Goal: Share content: Distribute website content to other platforms or users

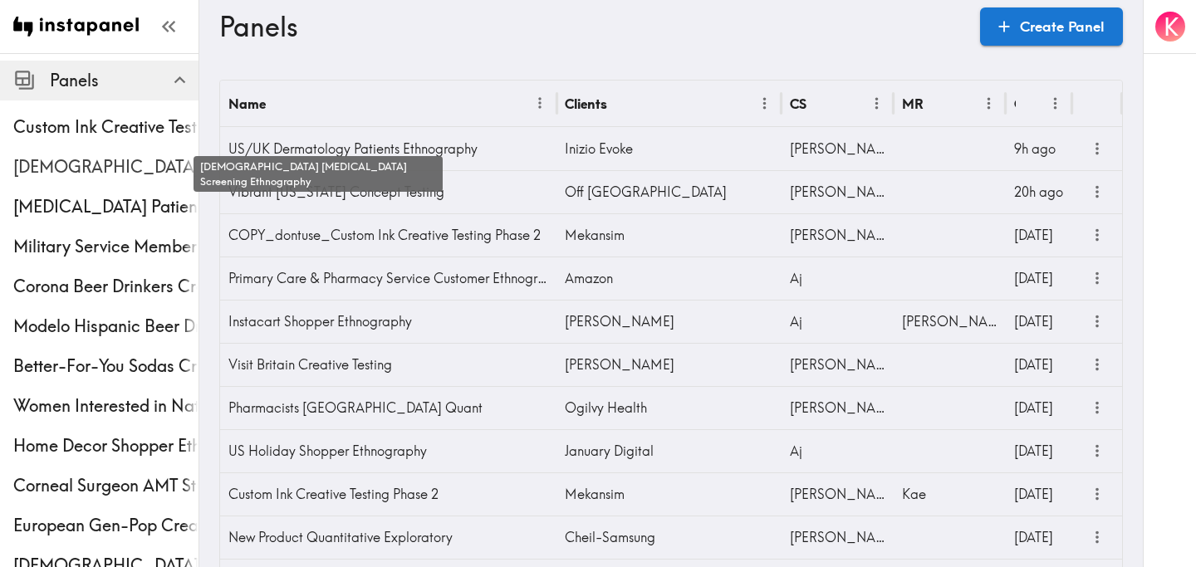
click at [118, 170] on span "[DEMOGRAPHIC_DATA] [MEDICAL_DATA] Screening Ethnography" at bounding box center [105, 166] width 185 height 23
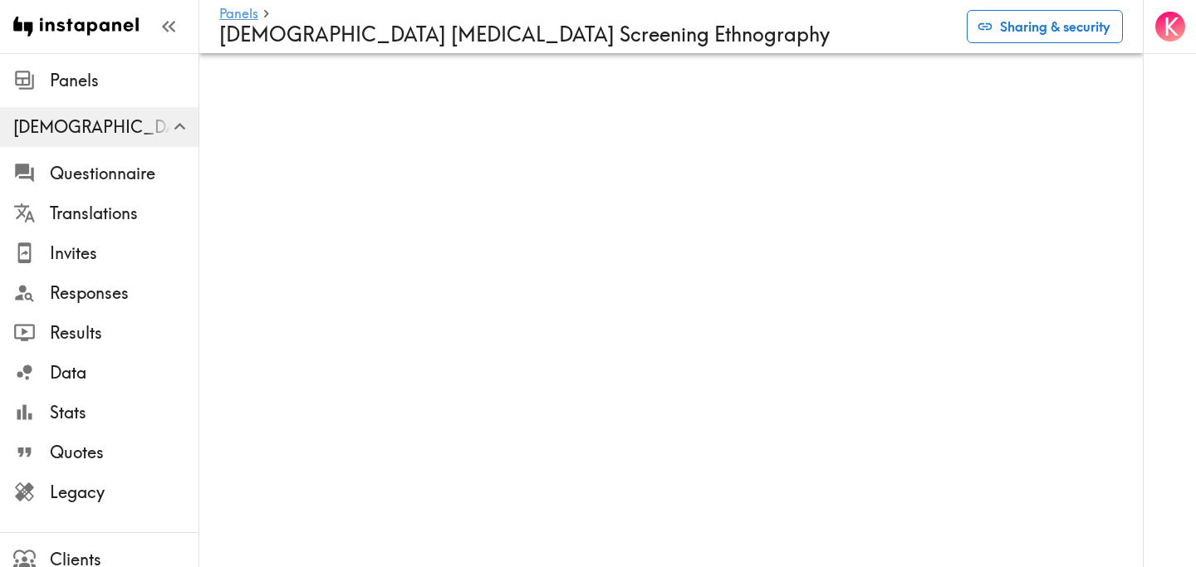
click at [1027, 30] on button "Sharing & security" at bounding box center [1045, 26] width 156 height 33
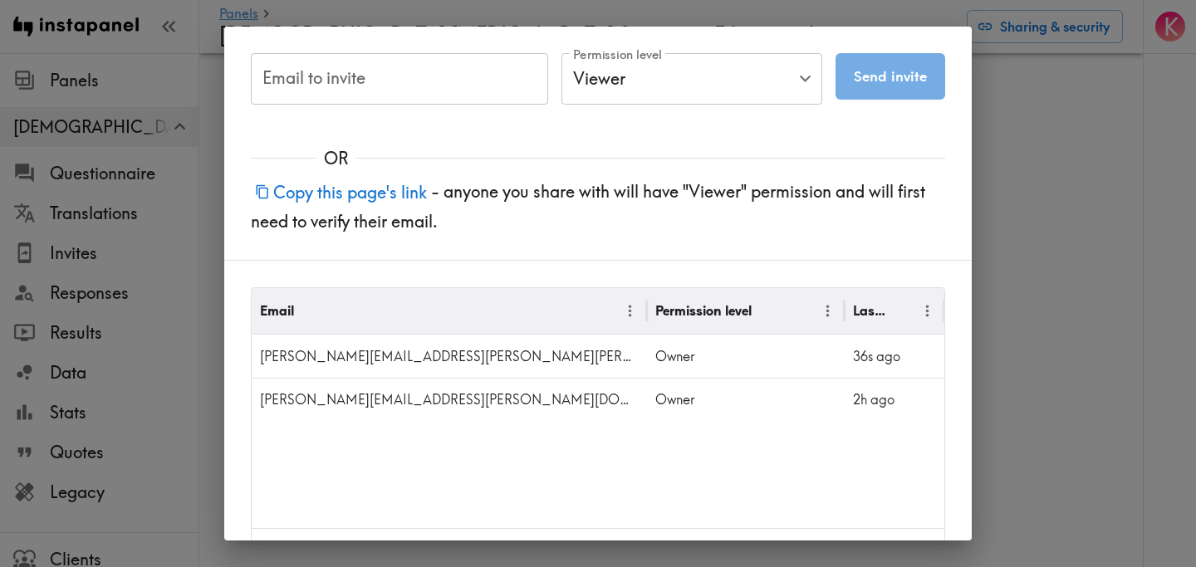
click at [450, 94] on input "Email to invite" at bounding box center [399, 79] width 297 height 52
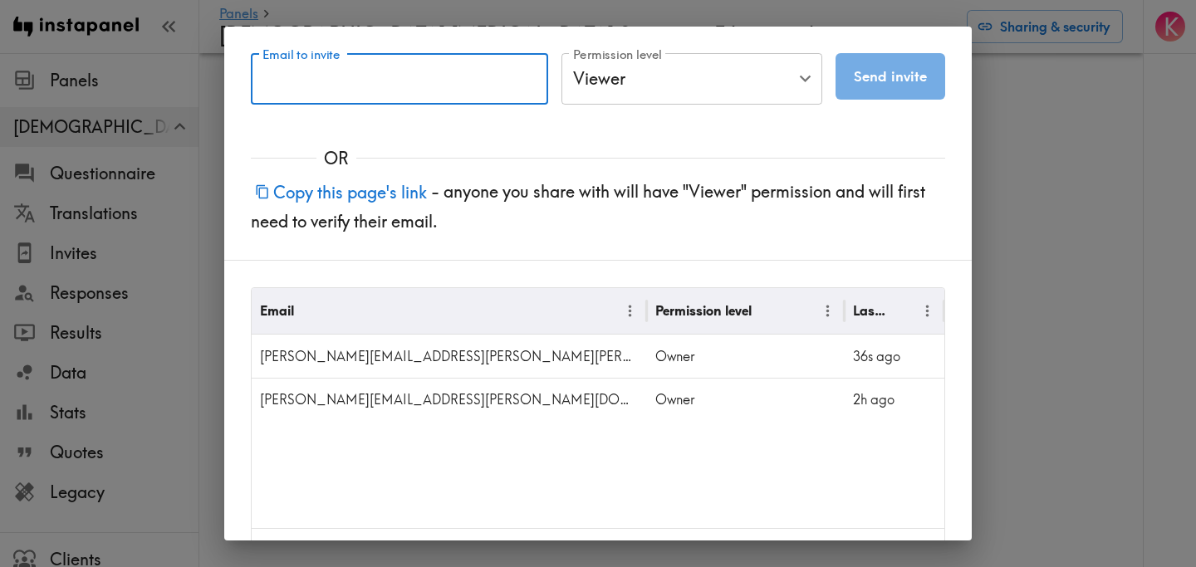
paste input "[PERSON_NAME][DOMAIN_NAME][EMAIL_ADDRESS][PERSON_NAME][PERSON_NAME][DOMAIN_NAME]"
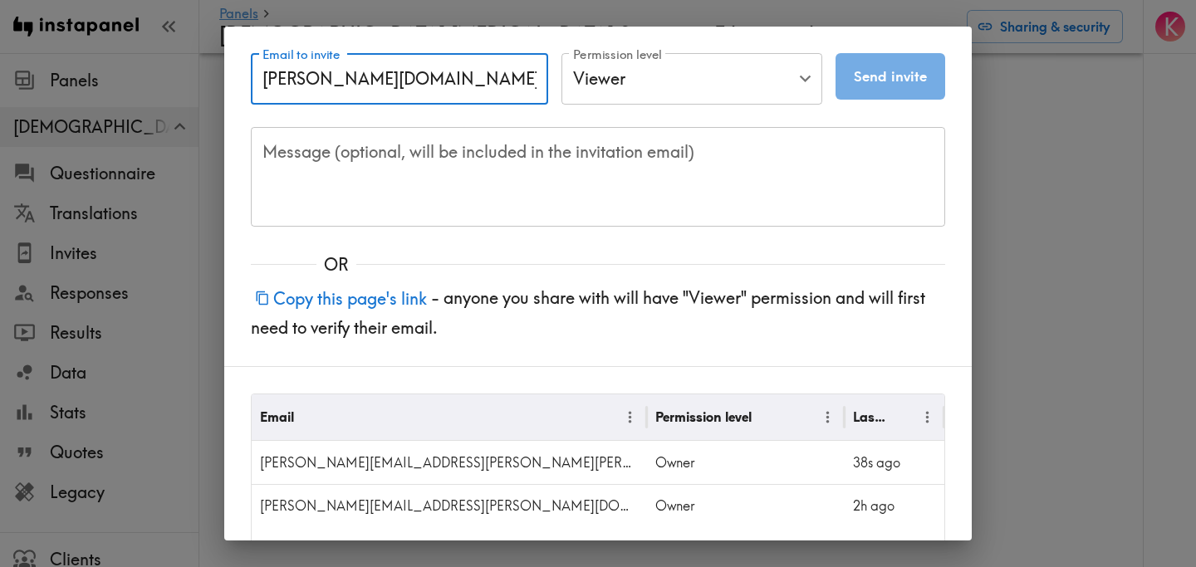
type input "[PERSON_NAME][DOMAIN_NAME][EMAIL_ADDRESS][PERSON_NAME][PERSON_NAME][DOMAIN_NAME]"
click at [718, 80] on body "Instapanel - Panels - [DEMOGRAPHIC_DATA] [MEDICAL_DATA] Screening Ethnography P…" at bounding box center [598, 79] width 1196 height 53
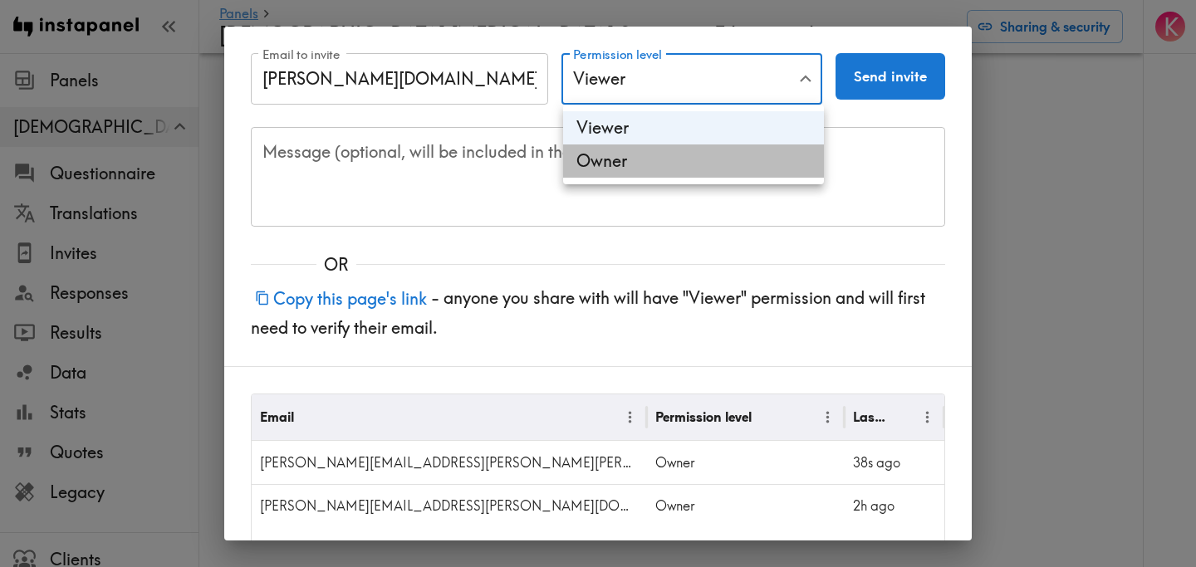
click at [701, 152] on li "Owner" at bounding box center [693, 161] width 261 height 33
type input "Owner"
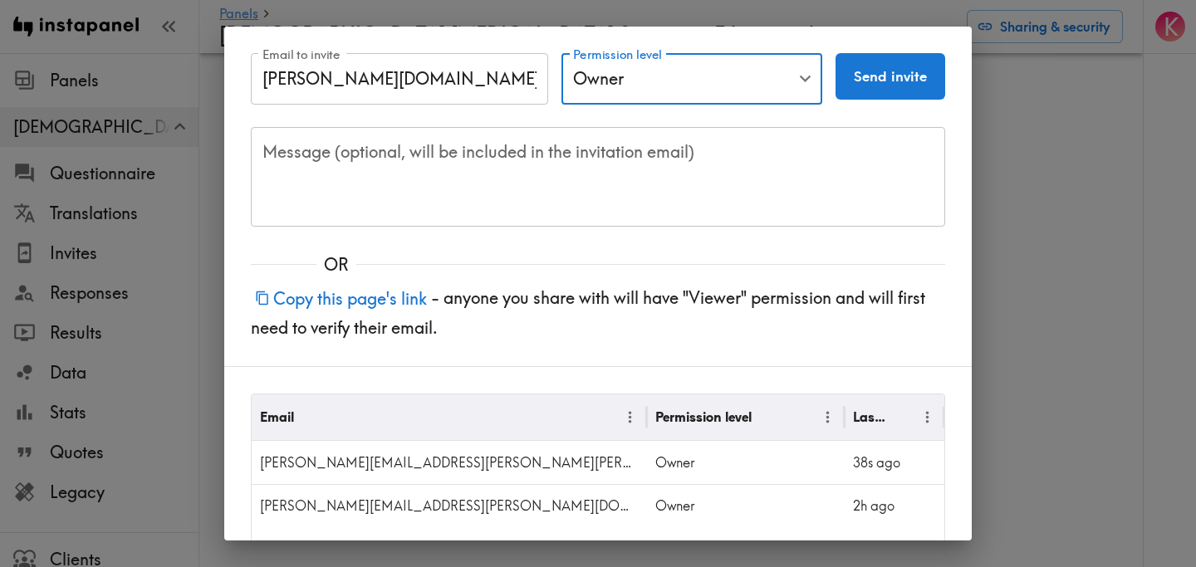
click at [955, 140] on div "Email to invite [PERSON_NAME][DOMAIN_NAME][EMAIL_ADDRESS][PERSON_NAME][PERSON_N…" at bounding box center [598, 127] width 748 height 200
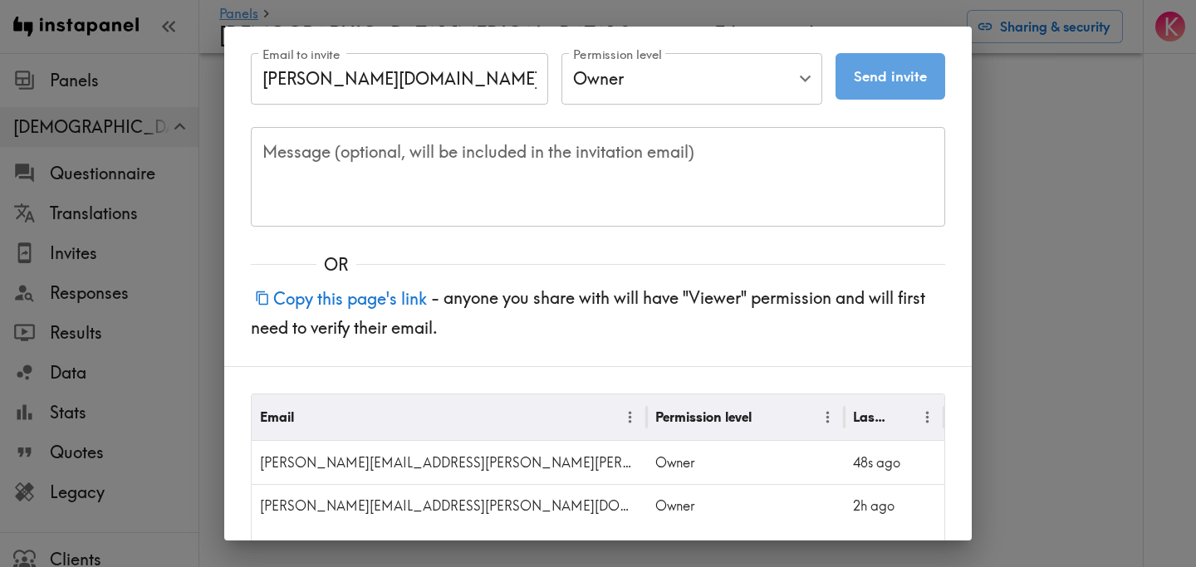
click at [888, 85] on button "Send invite" at bounding box center [891, 76] width 110 height 47
type input "Viewer"
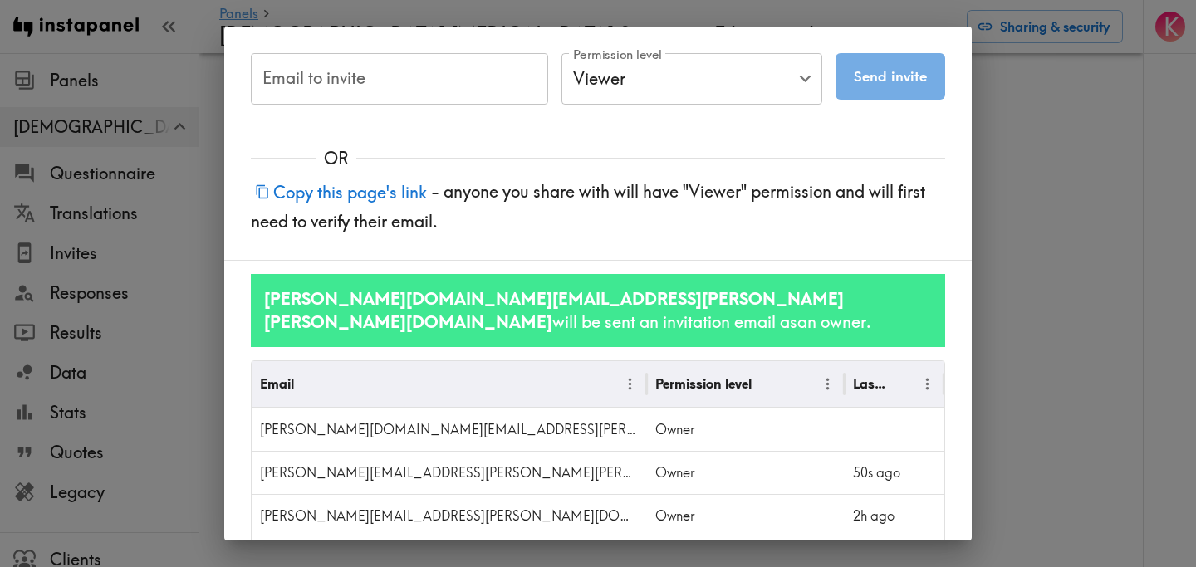
click at [1058, 268] on div "Email to invite Email to invite Permission level Viewer Viewer Permission level…" at bounding box center [598, 283] width 1196 height 567
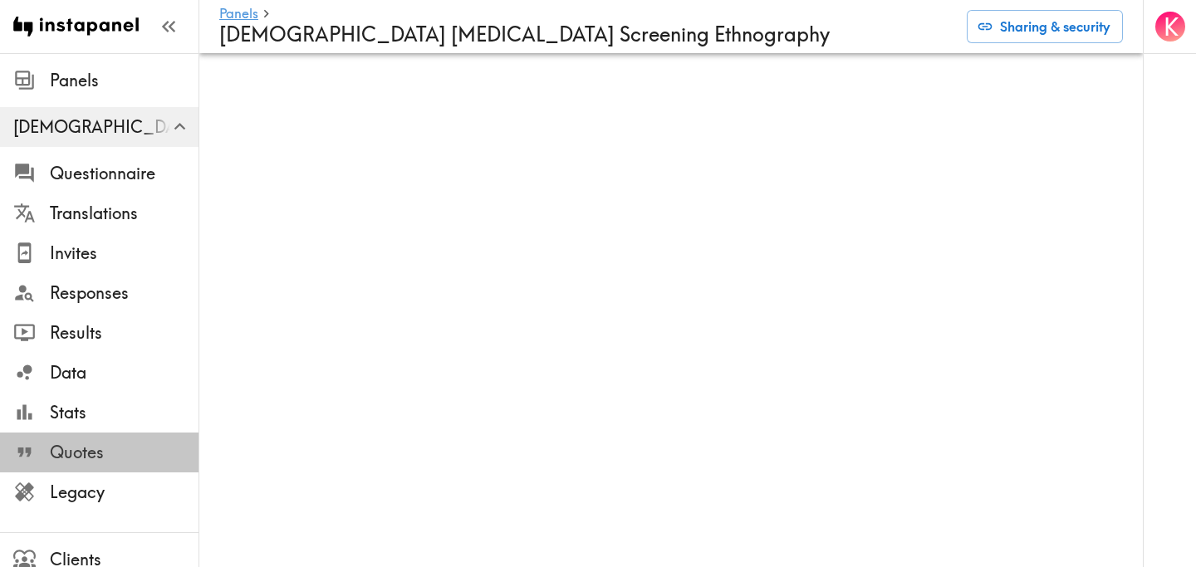
click at [125, 444] on span "Quotes" at bounding box center [124, 452] width 149 height 23
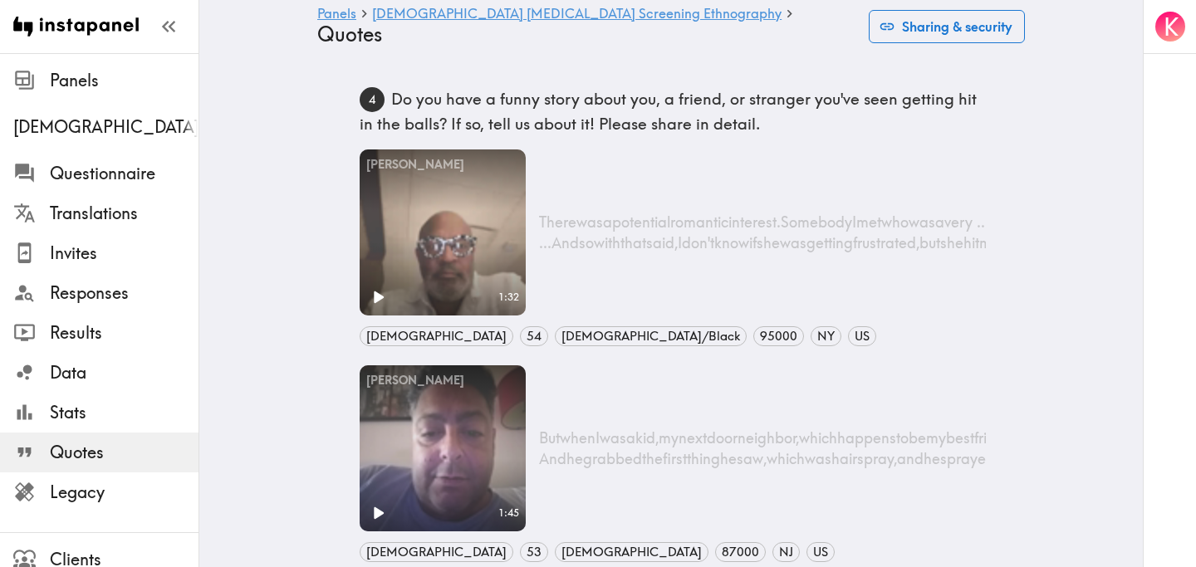
click at [996, 35] on button "Sharing & security" at bounding box center [947, 26] width 156 height 33
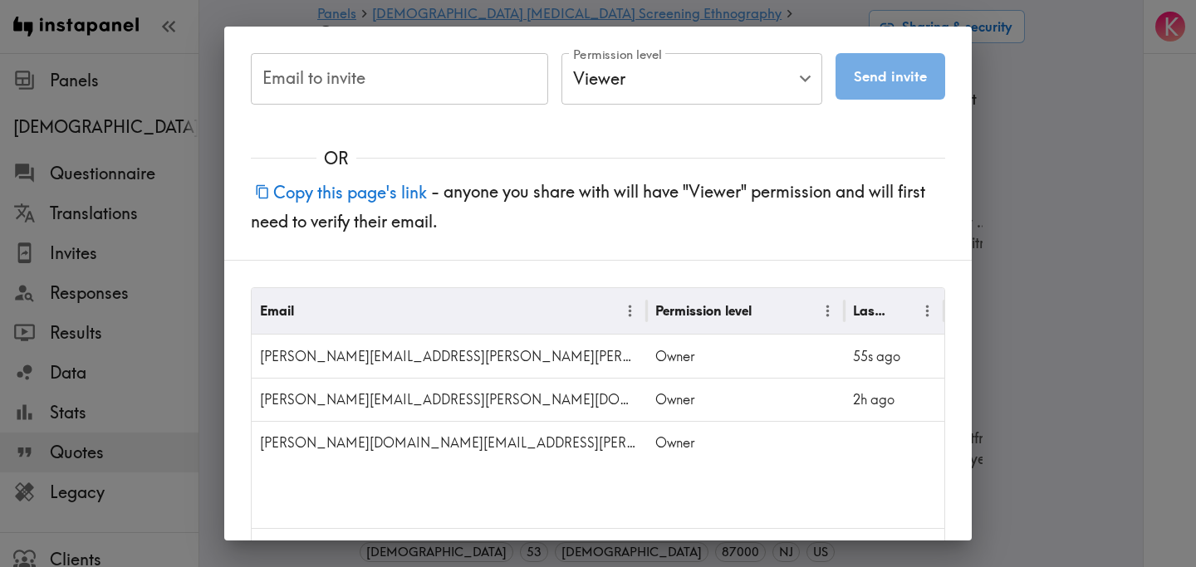
click at [1053, 169] on div "Email to invite Email to invite Permission level Viewer Viewer Permission level…" at bounding box center [598, 283] width 1196 height 567
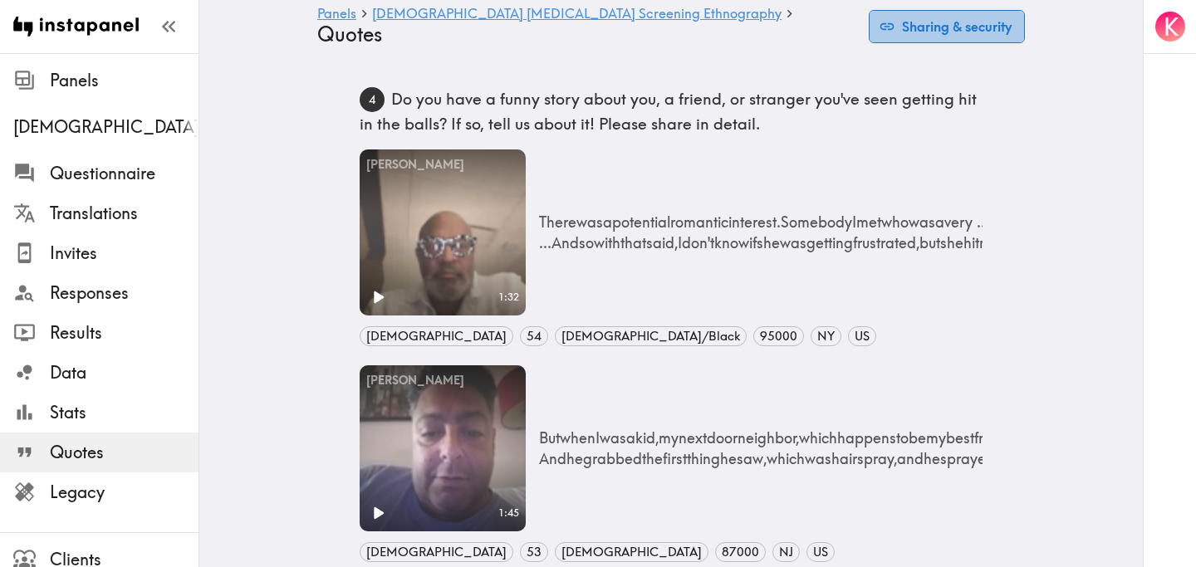
click at [977, 33] on button "Sharing & security" at bounding box center [947, 26] width 156 height 33
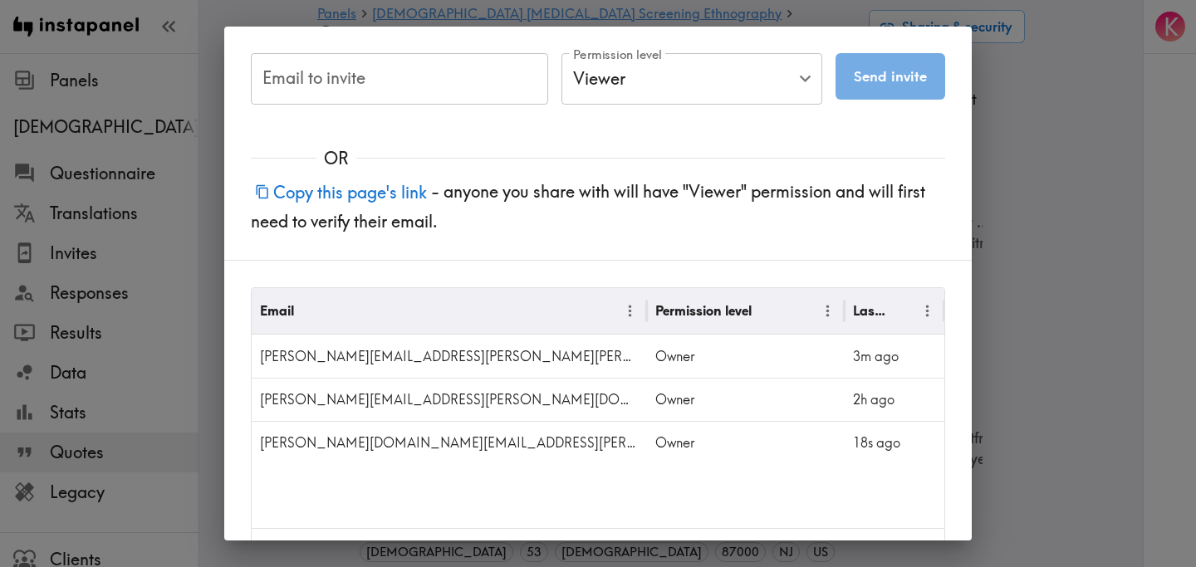
click at [1075, 331] on div "Email to invite Email to invite Permission level Viewer Viewer Permission level…" at bounding box center [598, 283] width 1196 height 567
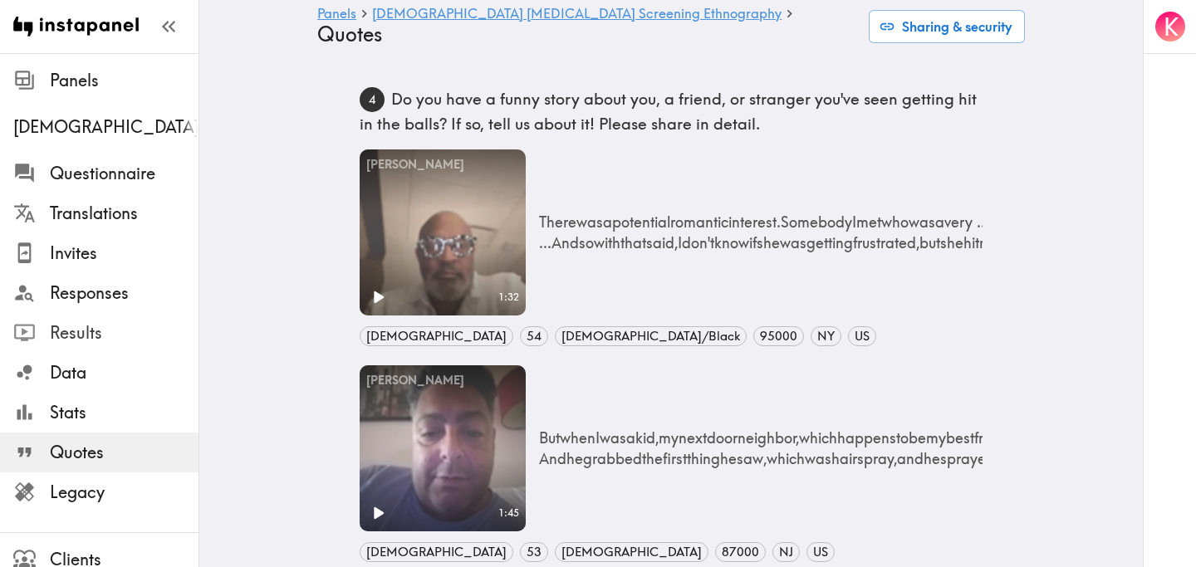
click at [99, 320] on span "Results" at bounding box center [124, 333] width 149 height 30
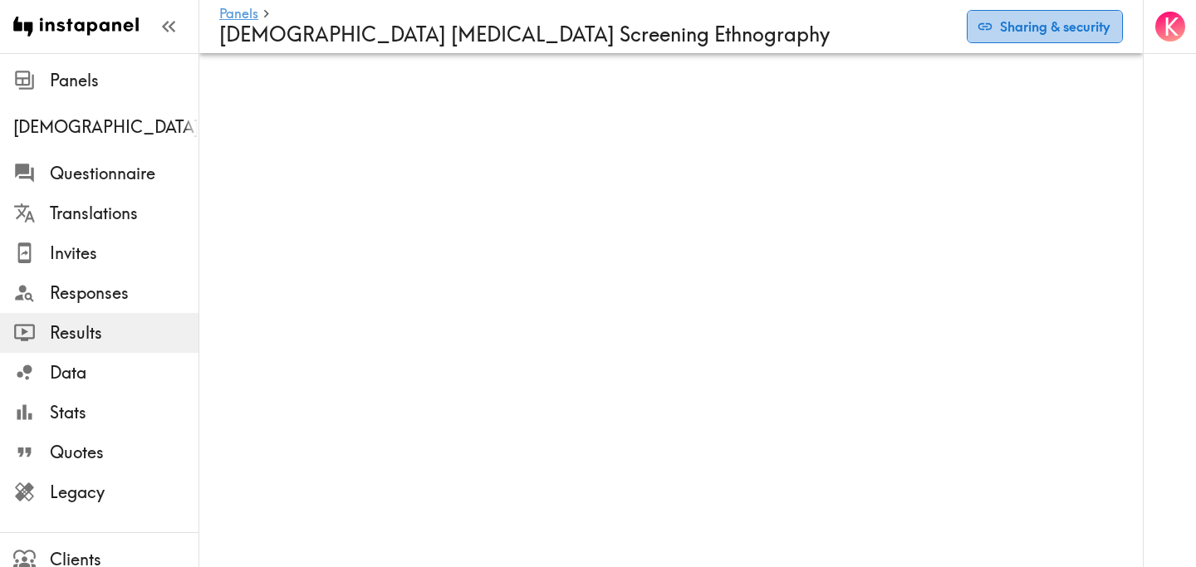
click at [1034, 37] on button "Sharing & security" at bounding box center [1045, 26] width 156 height 33
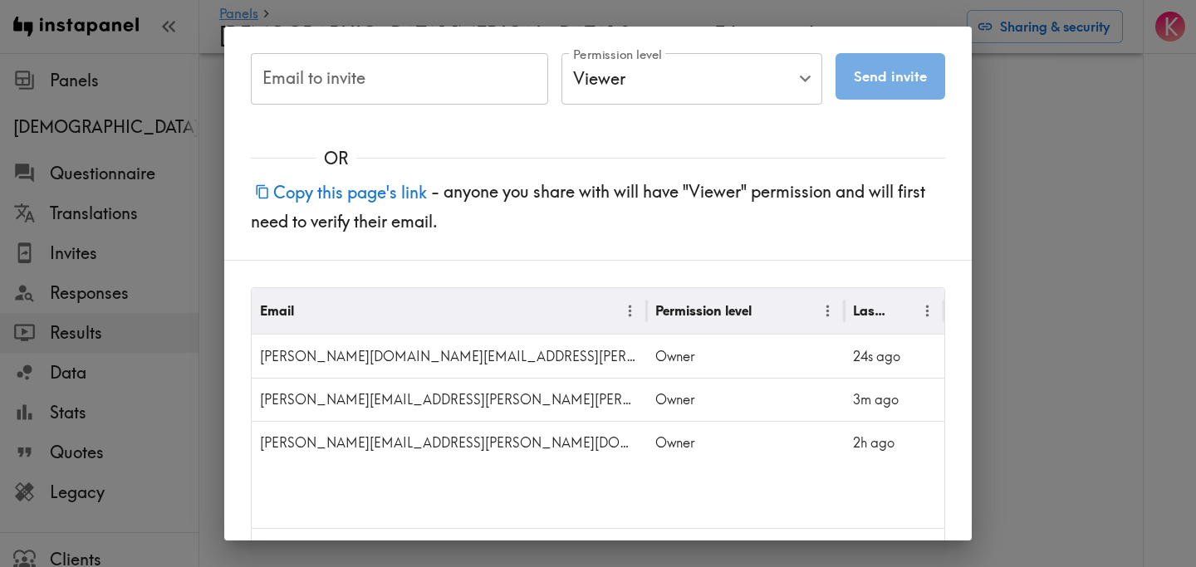
click at [1053, 233] on div "Email to invite Email to invite Permission level Viewer Viewer Permission level…" at bounding box center [598, 283] width 1196 height 567
